Goal: Task Accomplishment & Management: Manage account settings

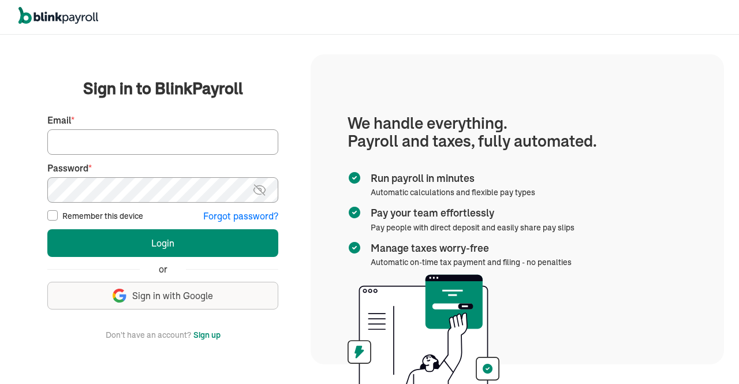
drag, startPoint x: 0, startPoint y: 0, endPoint x: 196, endPoint y: 141, distance: 241.9
click at [196, 141] on input "Email *" at bounding box center [162, 141] width 231 height 25
type input "h"
type input "[EMAIL_ADDRESS][DOMAIN_NAME]"
click at [261, 184] on img at bounding box center [259, 190] width 14 height 14
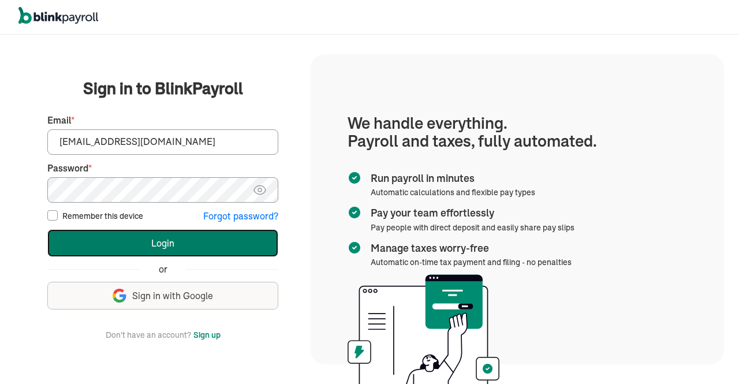
click at [220, 239] on button "Login" at bounding box center [162, 243] width 231 height 28
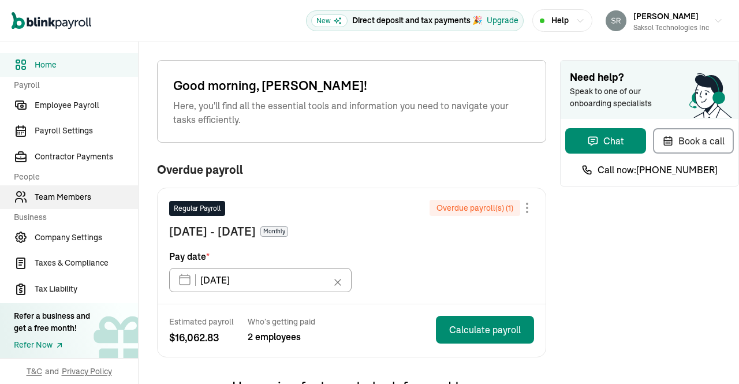
click at [65, 195] on span "Team Members" at bounding box center [86, 197] width 103 height 12
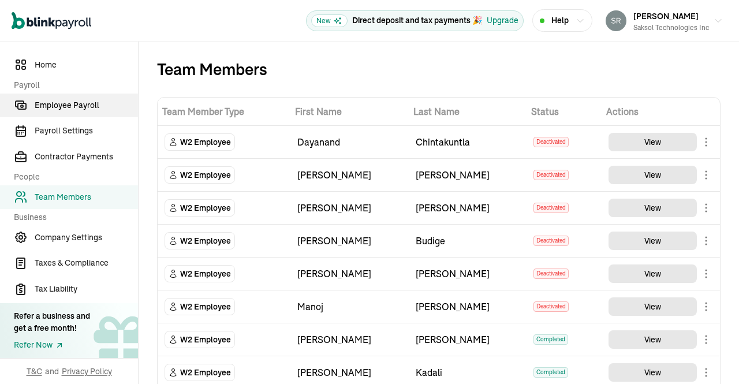
click at [47, 103] on span "Employee Payroll" at bounding box center [86, 105] width 103 height 12
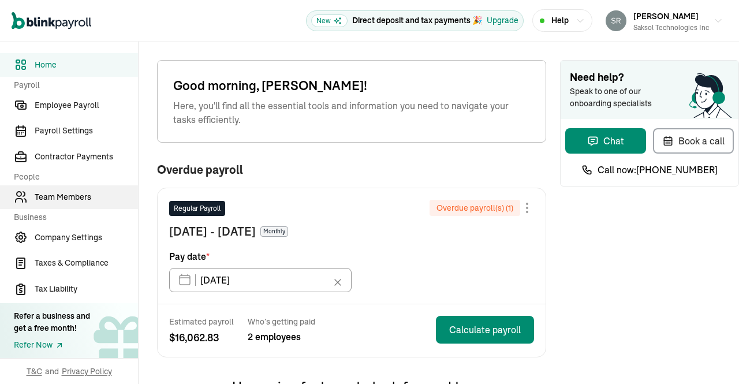
click at [65, 195] on span "Team Members" at bounding box center [86, 197] width 103 height 12
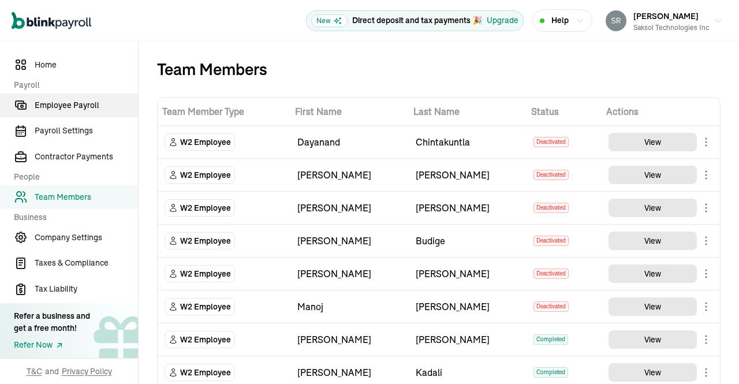
click at [47, 103] on span "Employee Payroll" at bounding box center [86, 105] width 103 height 12
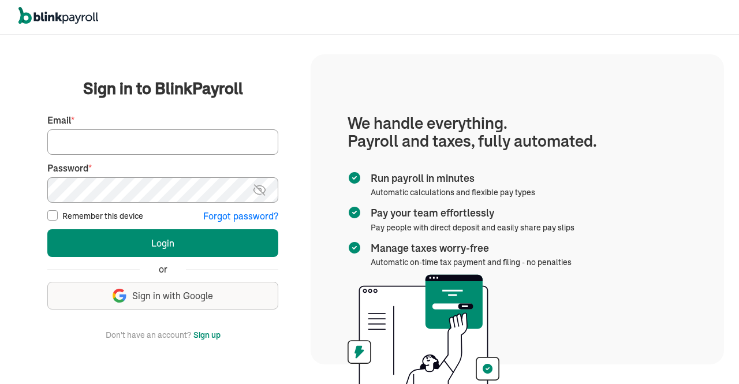
click at [248, 139] on input "Email *" at bounding box center [162, 141] width 231 height 25
click at [263, 183] on img at bounding box center [259, 190] width 14 height 14
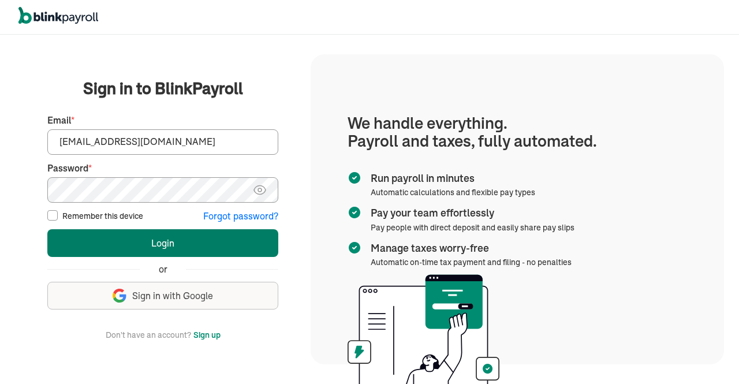
click at [215, 241] on button "Login" at bounding box center [162, 243] width 231 height 28
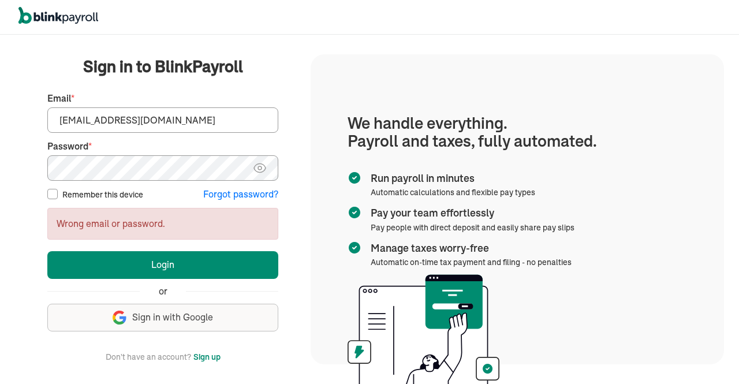
click at [75, 124] on input "srinnivas@shilsoftinc.com" at bounding box center [162, 119] width 231 height 25
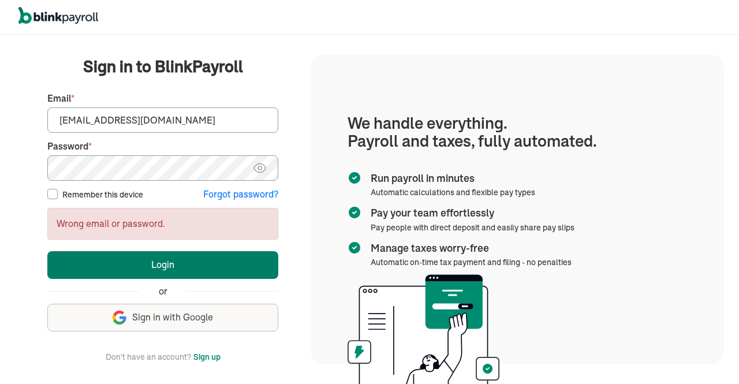
type input "srinivas@shilsoftinc.com"
click at [197, 254] on button "Login" at bounding box center [162, 265] width 231 height 28
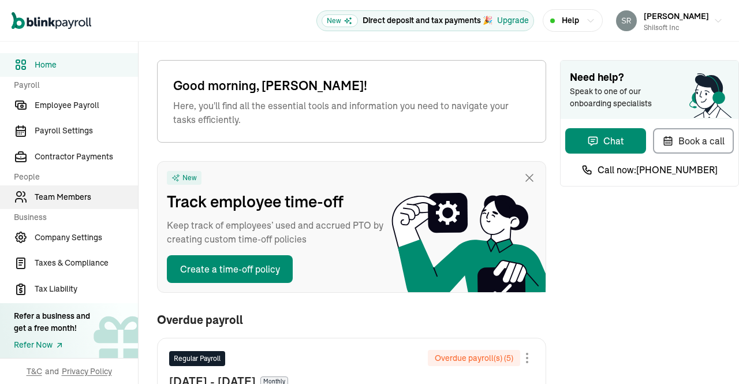
click at [71, 188] on link "Team Members" at bounding box center [69, 197] width 138 height 24
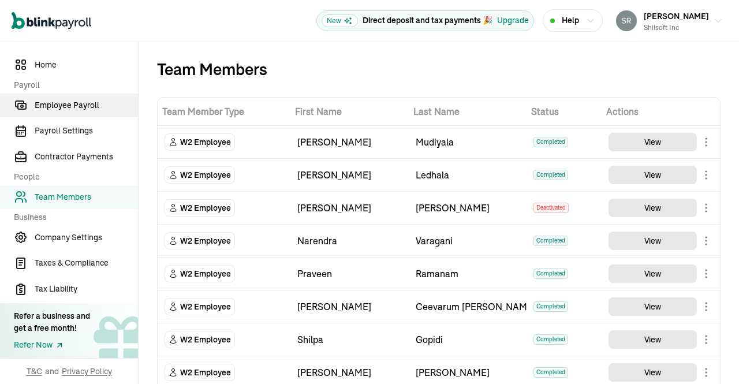
click at [79, 109] on span "Employee Payroll" at bounding box center [86, 105] width 103 height 12
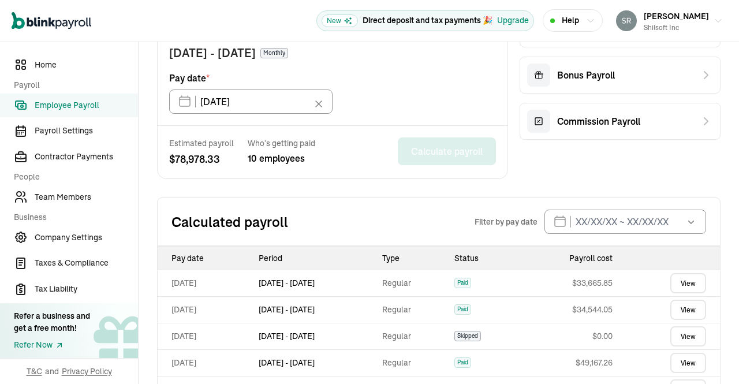
scroll to position [601, 0]
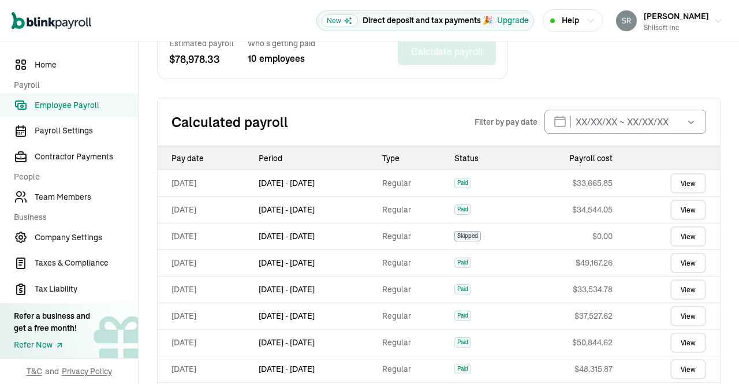
click at [687, 180] on link "View" at bounding box center [688, 183] width 36 height 20
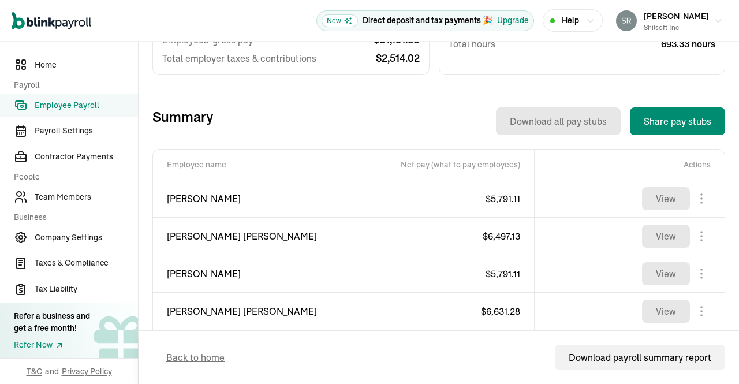
scroll to position [379, 0]
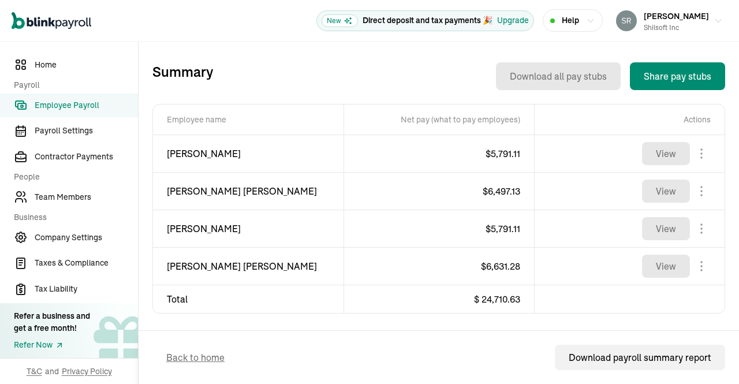
drag, startPoint x: 166, startPoint y: 155, endPoint x: 271, endPoint y: 141, distance: 105.5
click at [271, 141] on td "[PERSON_NAME]" at bounding box center [248, 154] width 191 height 38
click at [311, 78] on div "Download all pay stubs Share pay stubs" at bounding box center [469, 76] width 512 height 28
drag, startPoint x: 167, startPoint y: 229, endPoint x: 229, endPoint y: 225, distance: 61.9
click at [229, 225] on span "[PERSON_NAME]" at bounding box center [248, 229] width 163 height 14
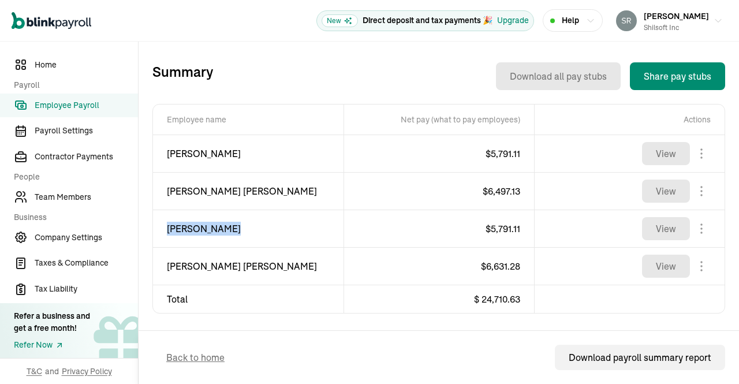
drag, startPoint x: 167, startPoint y: 264, endPoint x: 307, endPoint y: 257, distance: 139.9
click at [307, 259] on span "[PERSON_NAME] [PERSON_NAME]" at bounding box center [248, 266] width 163 height 14
click at [70, 107] on span "Employee Payroll" at bounding box center [86, 105] width 103 height 12
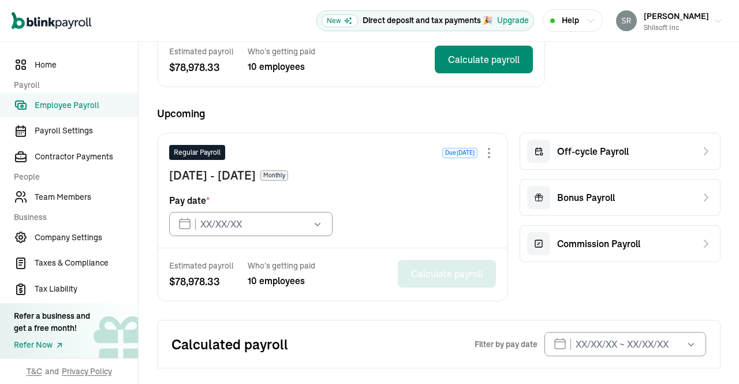
type input "[DATE]"
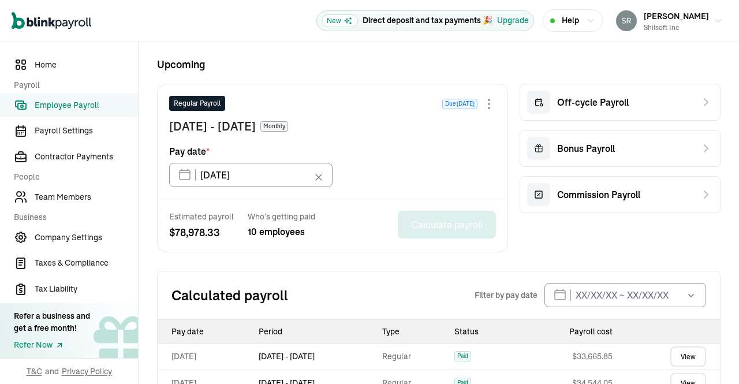
scroll to position [410, 0]
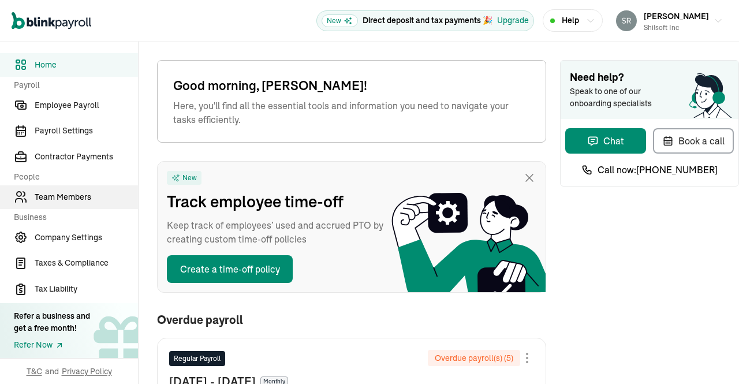
click at [71, 188] on link "Team Members" at bounding box center [69, 197] width 138 height 24
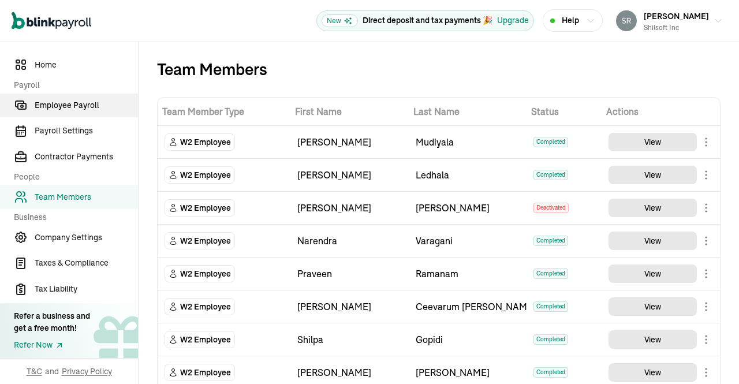
click at [79, 109] on span "Employee Payroll" at bounding box center [86, 105] width 103 height 12
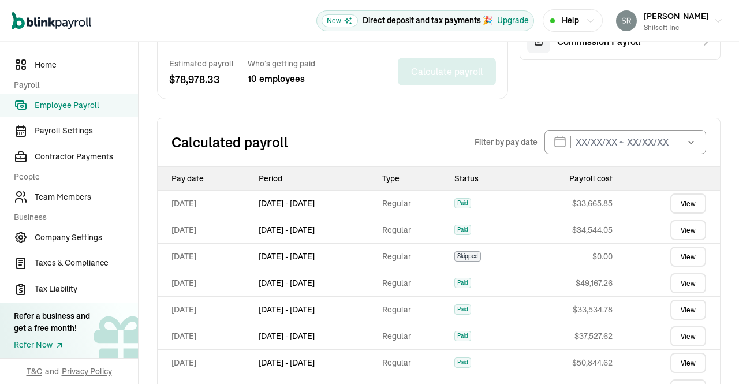
scroll to position [601, 0]
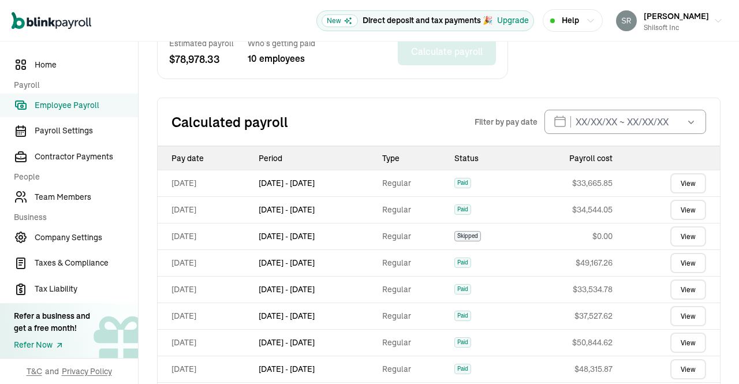
click at [687, 180] on link "View" at bounding box center [688, 183] width 36 height 20
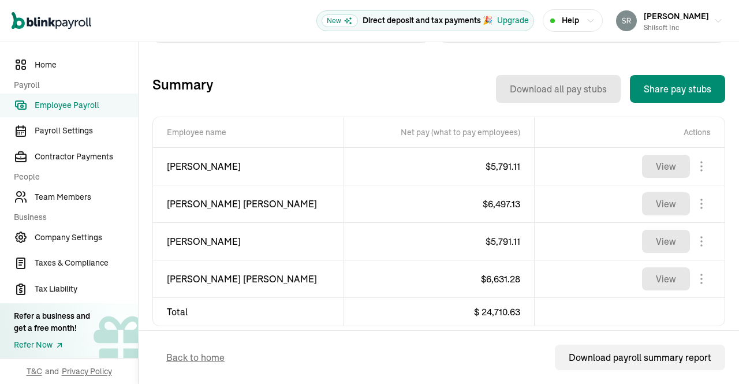
scroll to position [379, 0]
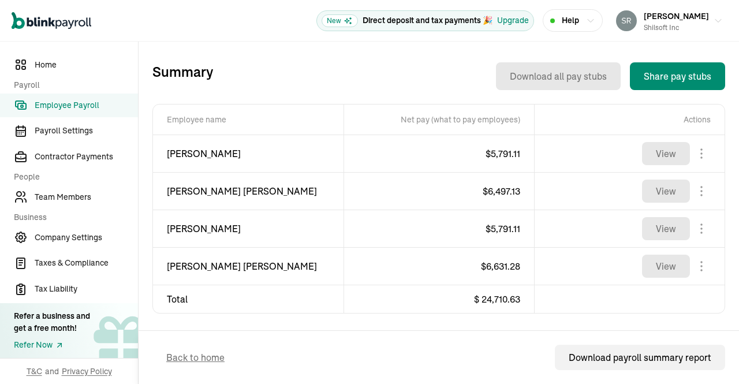
drag, startPoint x: 166, startPoint y: 155, endPoint x: 271, endPoint y: 141, distance: 105.5
click at [271, 141] on td "[PERSON_NAME]" at bounding box center [248, 154] width 191 height 38
click at [311, 78] on div "Download all pay stubs Share pay stubs" at bounding box center [469, 76] width 512 height 28
drag, startPoint x: 167, startPoint y: 229, endPoint x: 229, endPoint y: 225, distance: 61.9
click at [229, 225] on span "[PERSON_NAME]" at bounding box center [248, 229] width 163 height 14
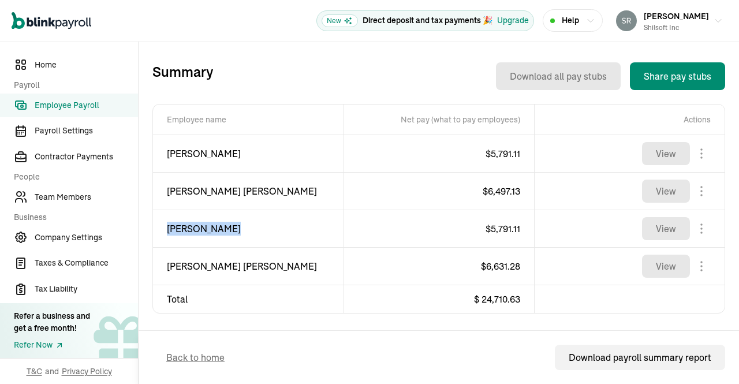
drag, startPoint x: 167, startPoint y: 264, endPoint x: 307, endPoint y: 257, distance: 139.9
click at [307, 259] on span "[PERSON_NAME] [PERSON_NAME]" at bounding box center [248, 266] width 163 height 14
click at [70, 107] on span "Employee Payroll" at bounding box center [86, 105] width 103 height 12
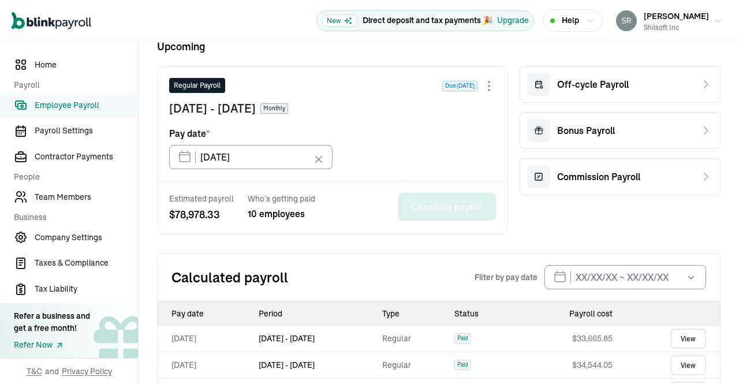
scroll to position [410, 0]
